Goal: Complete application form: Complete application form

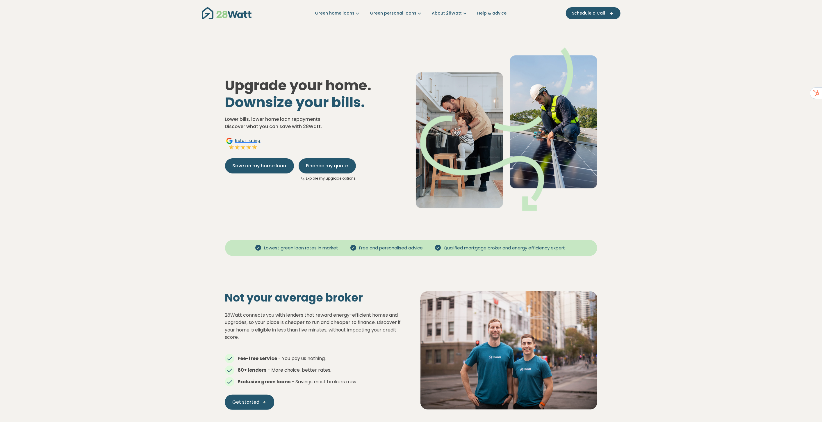
click at [405, 30] on div "Upgrade your home. Downsize your bills. Lower bills, lower home loan repayments…" at bounding box center [410, 124] width 381 height 191
click at [328, 168] on span "Finance my quote" at bounding box center [327, 165] width 42 height 7
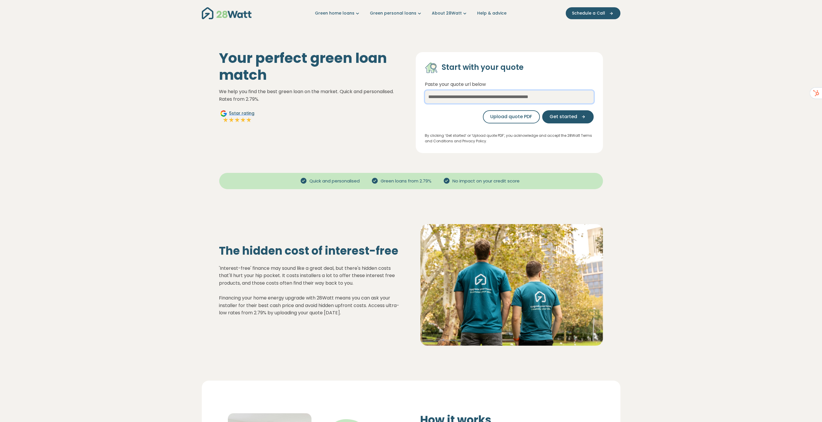
click at [449, 97] on input "text" at bounding box center [509, 96] width 169 height 13
type input "***"
click at [580, 118] on icon "button" at bounding box center [581, 116] width 9 height 5
select select "***"
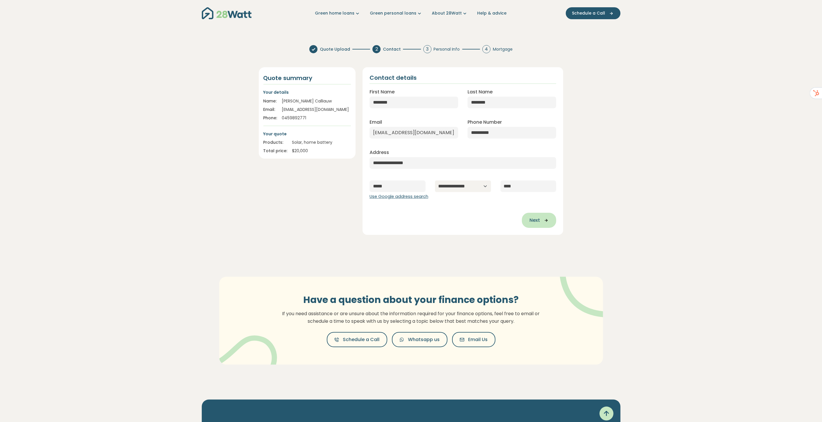
click at [544, 220] on icon "button" at bounding box center [544, 219] width 9 height 5
type input "**********"
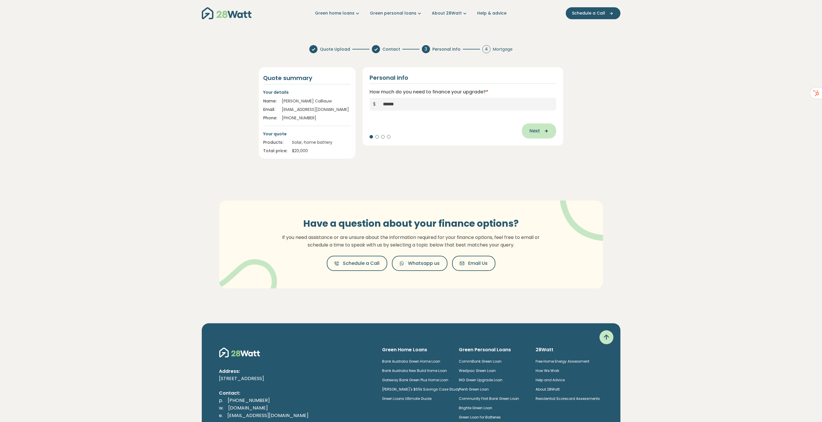
click at [540, 132] on span "Next" at bounding box center [534, 130] width 10 height 7
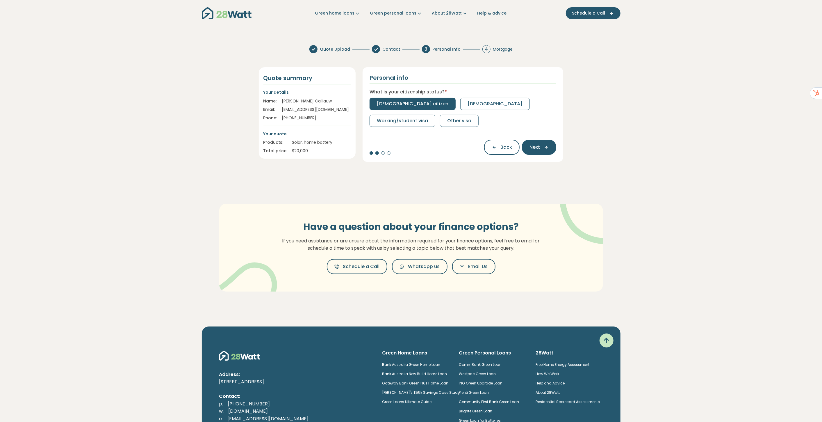
click at [393, 101] on span "Australian citizen" at bounding box center [413, 103] width 72 height 7
click at [533, 151] on button "Next" at bounding box center [539, 147] width 34 height 15
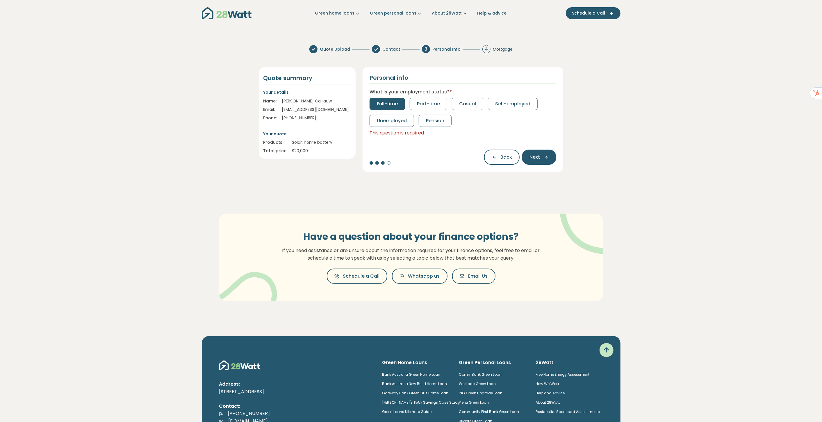
click at [381, 99] on button "Full-time" at bounding box center [386, 104] width 35 height 12
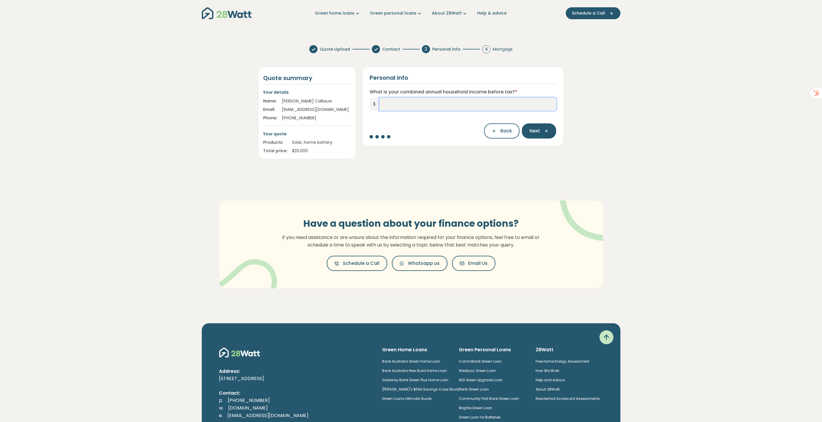
click at [457, 100] on input "What is your combined annual household income before tax? *" at bounding box center [467, 104] width 177 height 13
type input "*******"
click at [534, 129] on span "Next" at bounding box center [534, 130] width 10 height 7
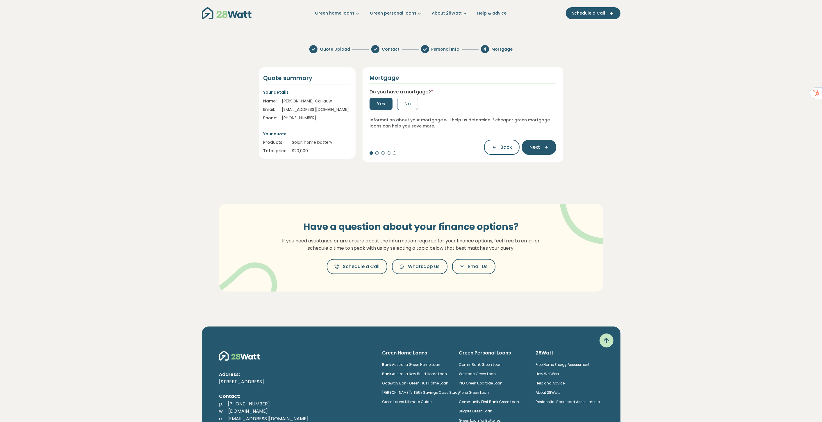
click at [384, 104] on span "Yes" at bounding box center [381, 103] width 8 height 7
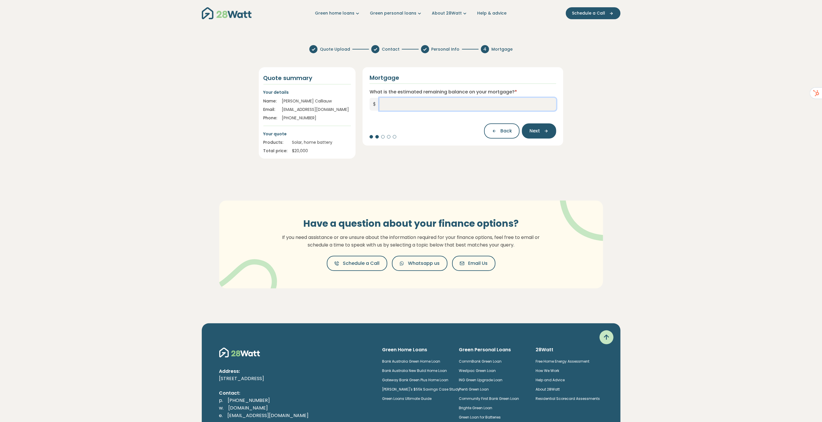
click at [466, 108] on input "What is the estimated remaining balance on your mortgage? *" at bounding box center [467, 104] width 177 height 13
click at [534, 125] on button "Next" at bounding box center [539, 130] width 34 height 15
click at [475, 111] on div "What is the estimated remaining balance on your mortgage? * $ *** Please enter …" at bounding box center [462, 104] width 187 height 32
click at [474, 108] on input "***" at bounding box center [467, 104] width 177 height 13
type input "*********"
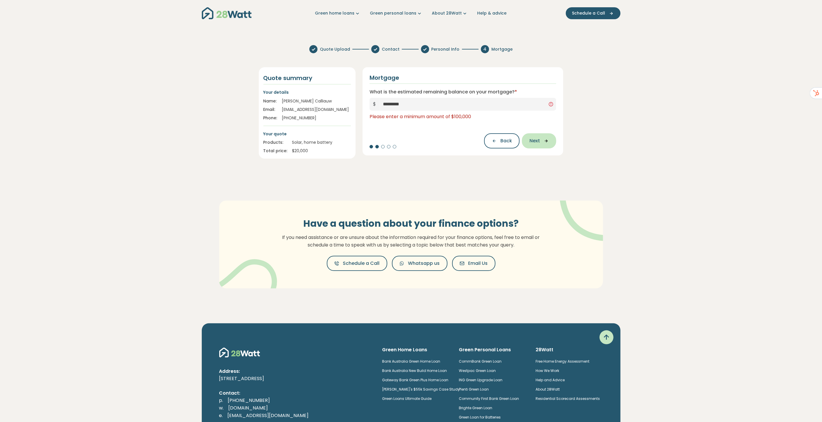
drag, startPoint x: 547, startPoint y: 140, endPoint x: 538, endPoint y: 140, distance: 8.7
click at [547, 140] on icon "button" at bounding box center [544, 140] width 9 height 5
click at [424, 105] on input "What is your current interest rate? *" at bounding box center [462, 104] width 187 height 13
type input "*"
click at [550, 130] on button "Next" at bounding box center [539, 130] width 34 height 15
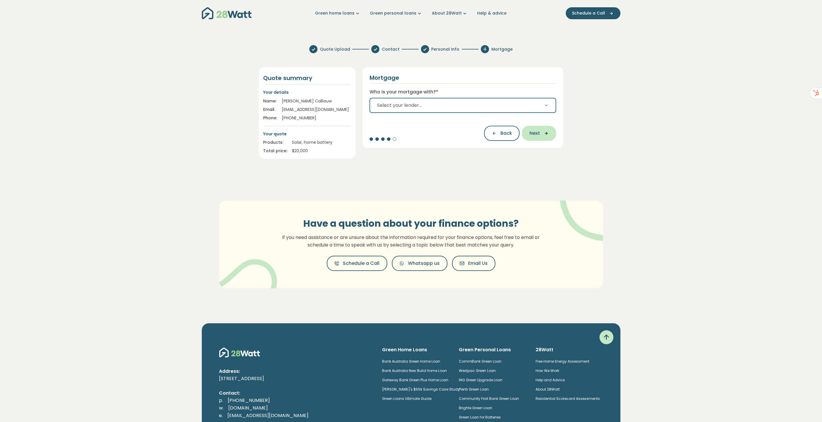
click at [540, 131] on icon "button" at bounding box center [544, 133] width 9 height 5
drag, startPoint x: 466, startPoint y: 106, endPoint x: 453, endPoint y: 111, distance: 13.8
click at [465, 106] on button "Select your lender..." at bounding box center [462, 105] width 187 height 15
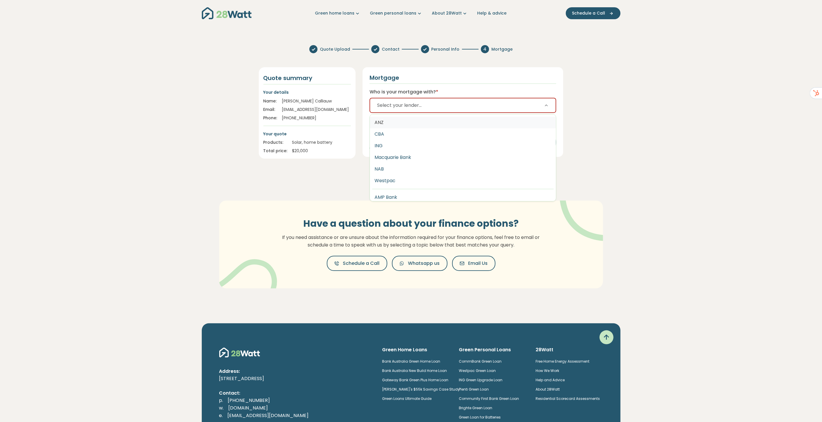
click at [392, 122] on button "ANZ" at bounding box center [463, 123] width 186 height 12
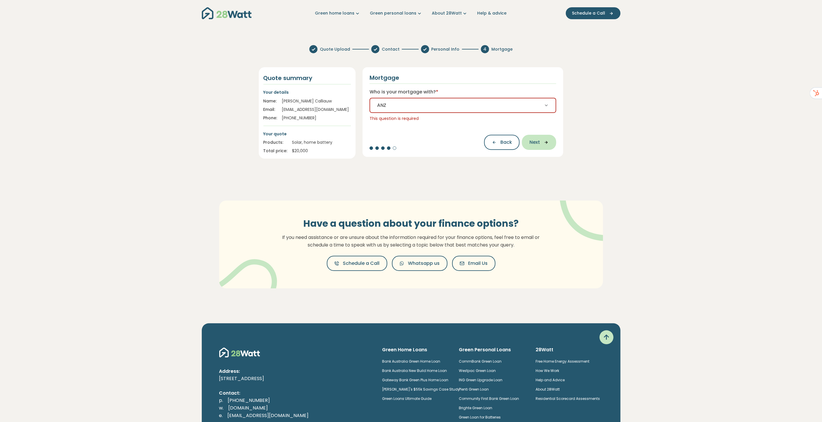
click at [526, 137] on button "Next" at bounding box center [539, 142] width 34 height 15
click at [588, 156] on section "Quote Upload Contact Personal Info 4 Mortgage Quote summary Your details Name: …" at bounding box center [411, 175] width 822 height 271
click at [487, 141] on span "Back" at bounding box center [489, 141] width 12 height 7
click at [492, 138] on button "Back" at bounding box center [501, 133] width 35 height 15
click at [494, 129] on icon "button" at bounding box center [496, 130] width 9 height 5
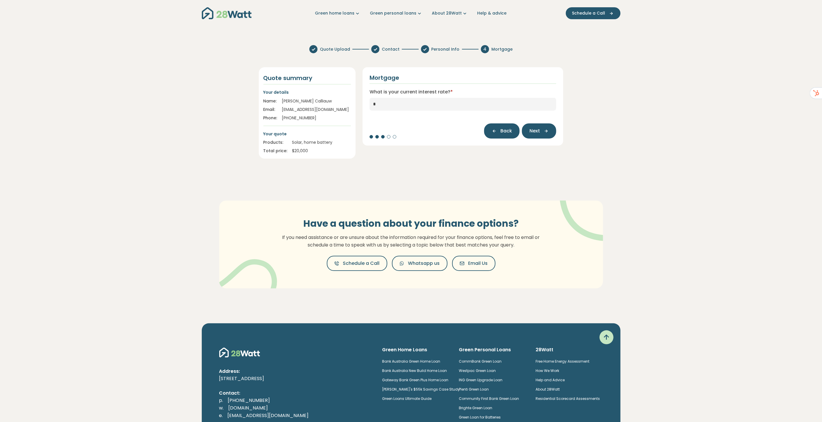
type input "*********"
click at [505, 131] on span "Back" at bounding box center [506, 130] width 12 height 7
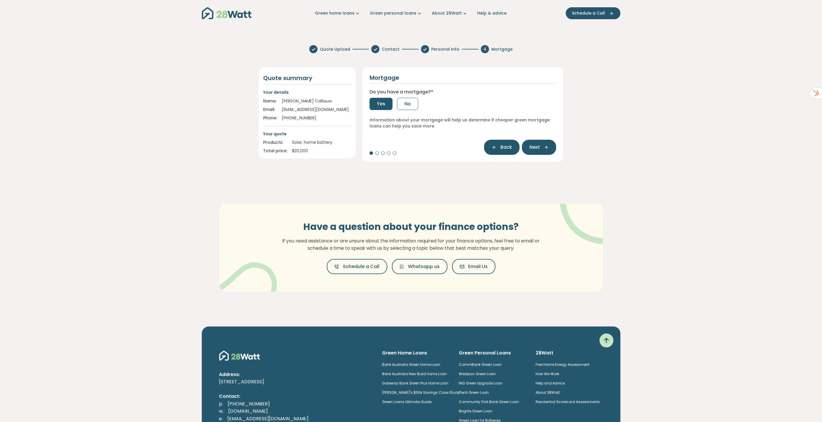
click at [504, 143] on button "Back" at bounding box center [501, 147] width 35 height 15
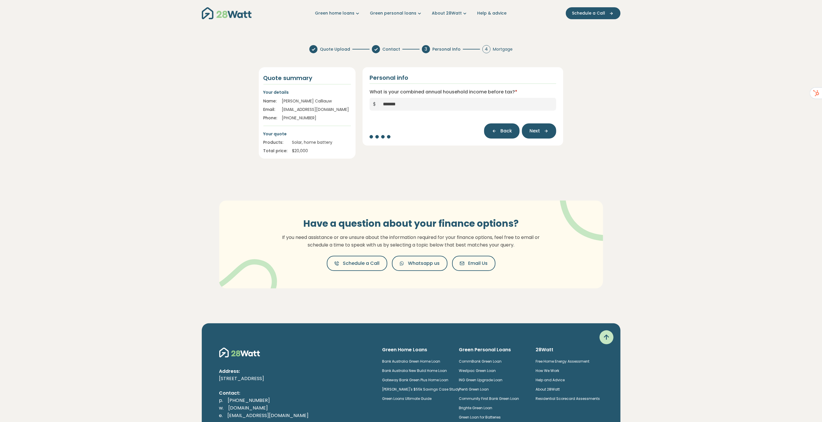
click at [505, 134] on span "Back" at bounding box center [506, 130] width 12 height 7
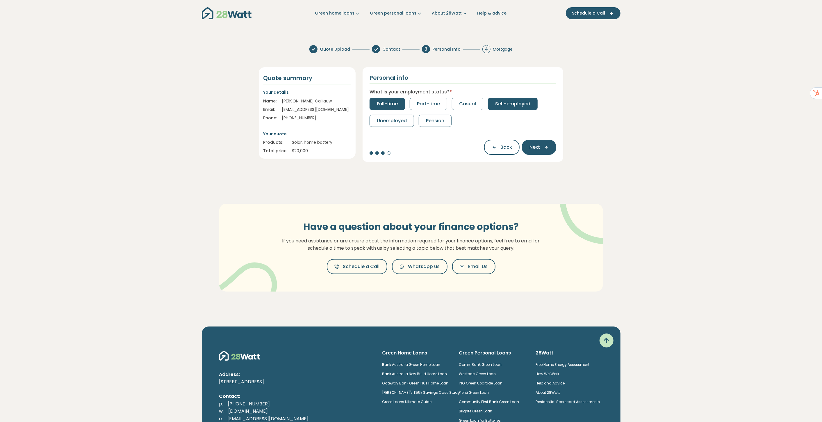
click at [512, 101] on span "Self-employed" at bounding box center [512, 103] width 35 height 7
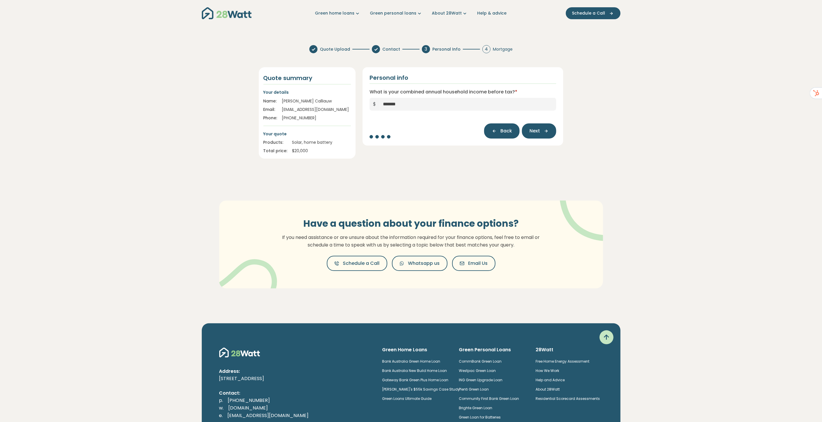
click at [501, 131] on span "Back" at bounding box center [506, 130] width 12 height 7
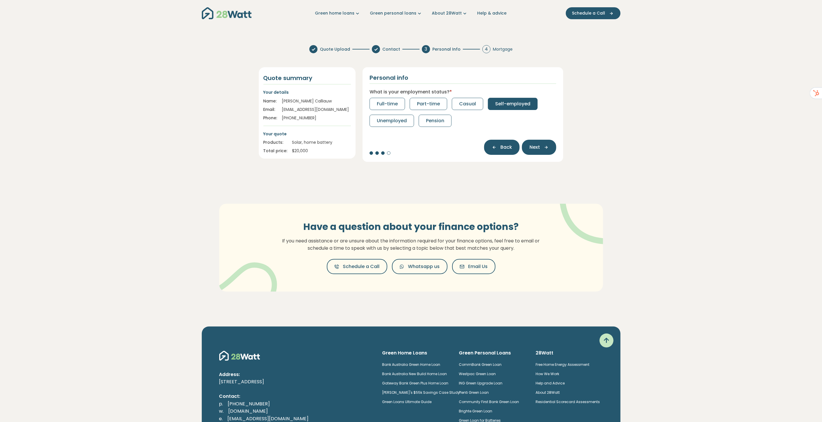
drag, startPoint x: 500, startPoint y: 140, endPoint x: 501, endPoint y: 147, distance: 7.6
click at [500, 140] on button "Back" at bounding box center [501, 147] width 35 height 15
click at [501, 147] on span "Back" at bounding box center [506, 147] width 12 height 7
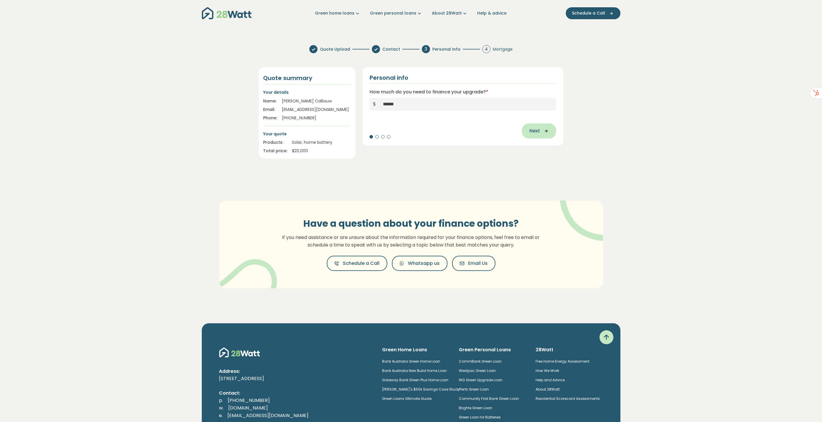
click at [536, 131] on span "Next" at bounding box center [534, 130] width 10 height 7
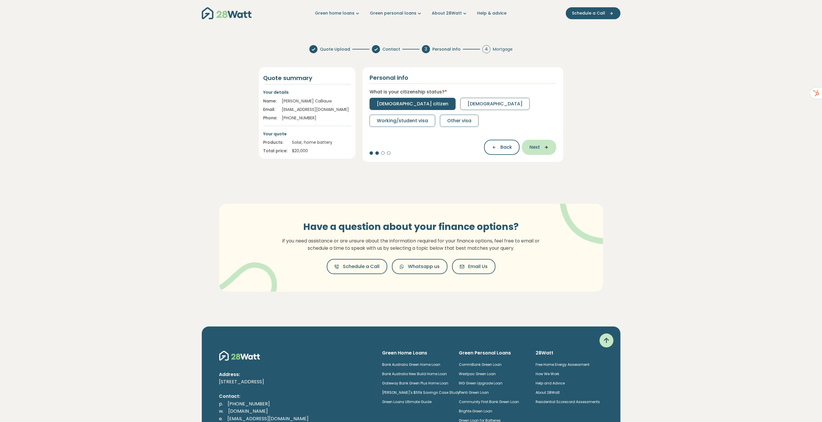
click at [539, 144] on span "Next" at bounding box center [534, 147] width 10 height 7
click at [539, 147] on span "Next" at bounding box center [534, 147] width 10 height 7
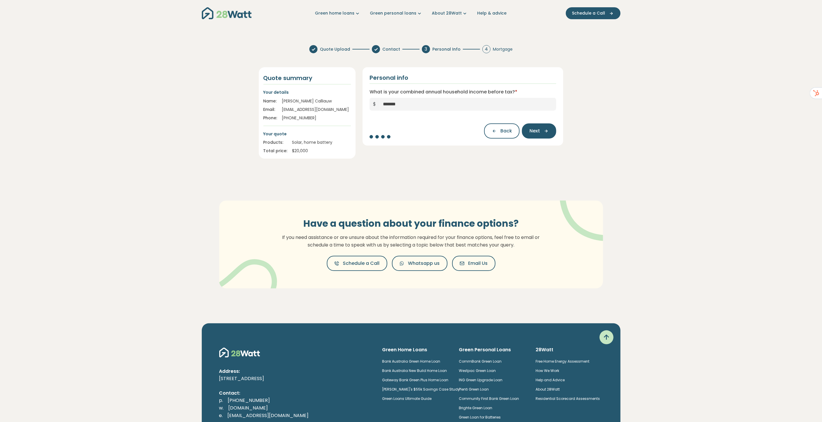
click at [541, 139] on div "Personal info What is your combined annual household income before tax? * $ ***…" at bounding box center [463, 106] width 201 height 78
click at [541, 135] on button "Next" at bounding box center [539, 130] width 34 height 15
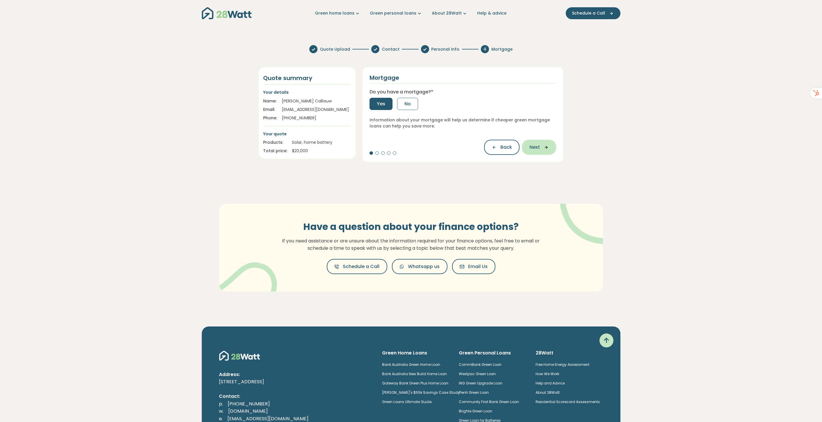
click at [537, 145] on span "Next" at bounding box center [534, 147] width 10 height 7
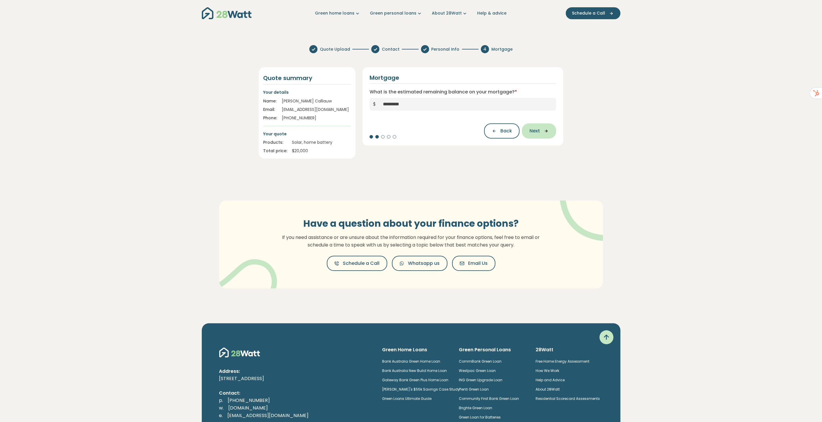
click at [544, 131] on icon "button" at bounding box center [544, 130] width 9 height 5
click at [498, 133] on icon "button" at bounding box center [496, 130] width 9 height 5
type input "*********"
click at [498, 133] on icon "button" at bounding box center [496, 130] width 9 height 5
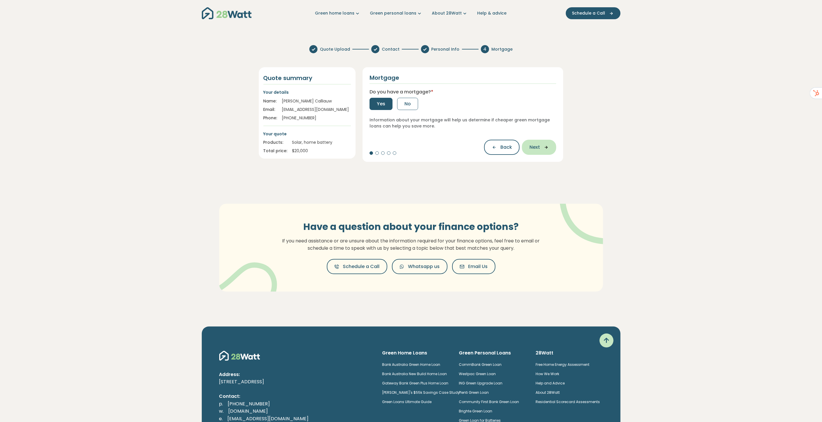
click at [532, 148] on span "Next" at bounding box center [534, 147] width 10 height 7
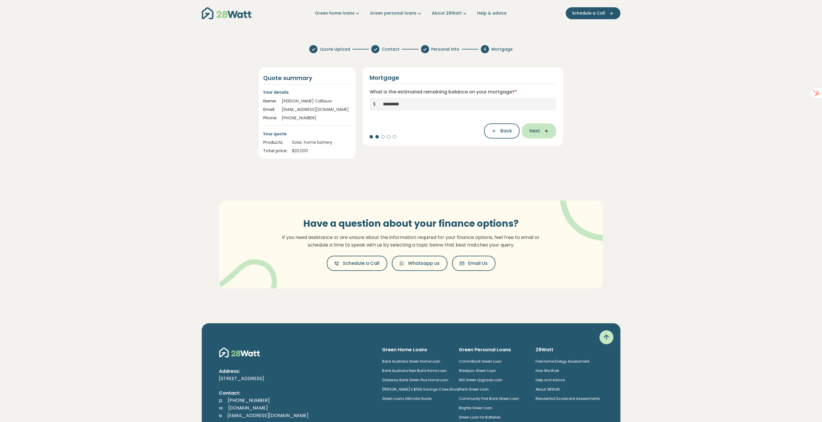
click at [538, 131] on span "Next" at bounding box center [534, 130] width 10 height 7
click at [506, 131] on span "Back" at bounding box center [506, 130] width 12 height 7
type input "*********"
click at [506, 131] on span "Back" at bounding box center [506, 130] width 12 height 7
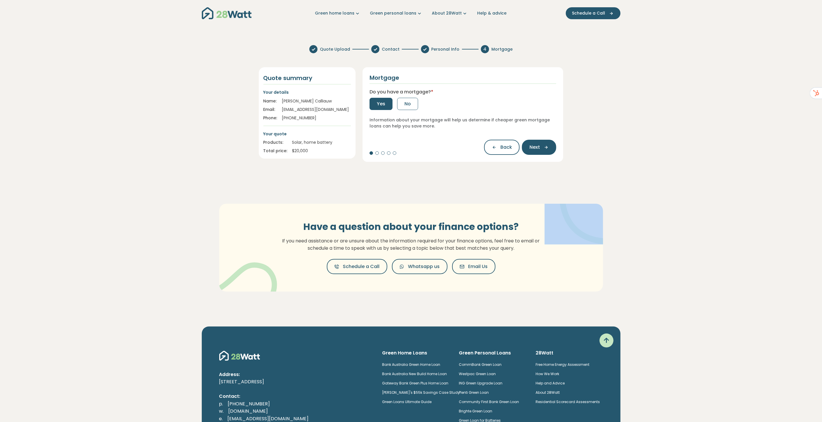
drag, startPoint x: 506, startPoint y: 131, endPoint x: 504, endPoint y: 134, distance: 3.4
click at [506, 131] on div "Mortgage Do you have a mortgage? * Yes No Information about your mortgage will …" at bounding box center [463, 114] width 201 height 94
click at [503, 141] on button "Back" at bounding box center [501, 147] width 35 height 15
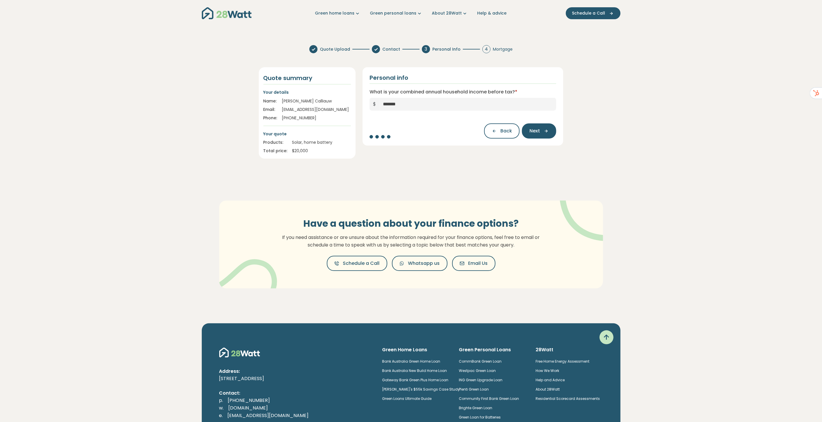
drag, startPoint x: 663, startPoint y: 183, endPoint x: 645, endPoint y: 179, distance: 18.8
click at [615, 183] on section "Quote Upload Contact 3 Personal Info 4 Mortgage Quote summary Your details Name…" at bounding box center [411, 175] width 822 height 271
click at [361, 14] on icon "Main navigation" at bounding box center [358, 13] width 6 height 6
click at [413, 12] on link "Green personal loans" at bounding box center [396, 13] width 53 height 6
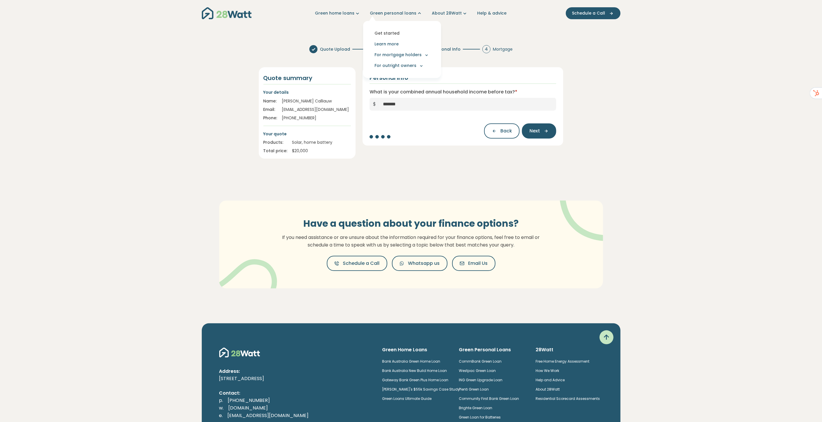
click at [398, 35] on link "Get started" at bounding box center [402, 33] width 69 height 11
click at [391, 12] on link "Green personal loans" at bounding box center [396, 13] width 53 height 6
click at [341, 13] on link "Green home loans" at bounding box center [338, 13] width 46 height 6
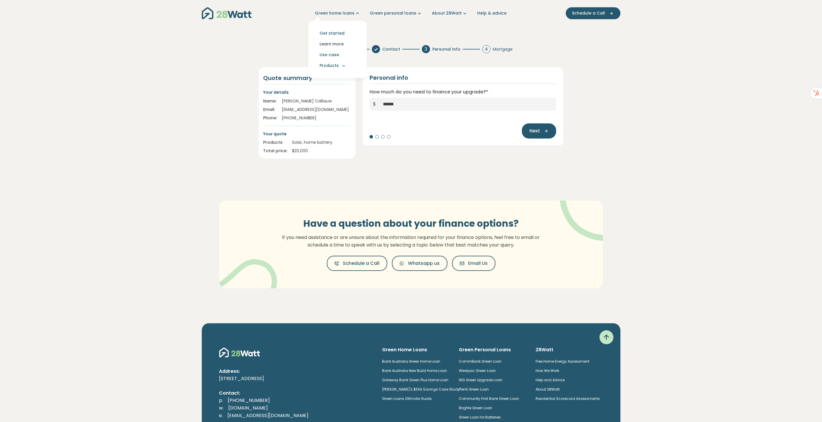
click at [338, 43] on link "Learn more" at bounding box center [337, 44] width 49 height 11
